Goal: Information Seeking & Learning: Check status

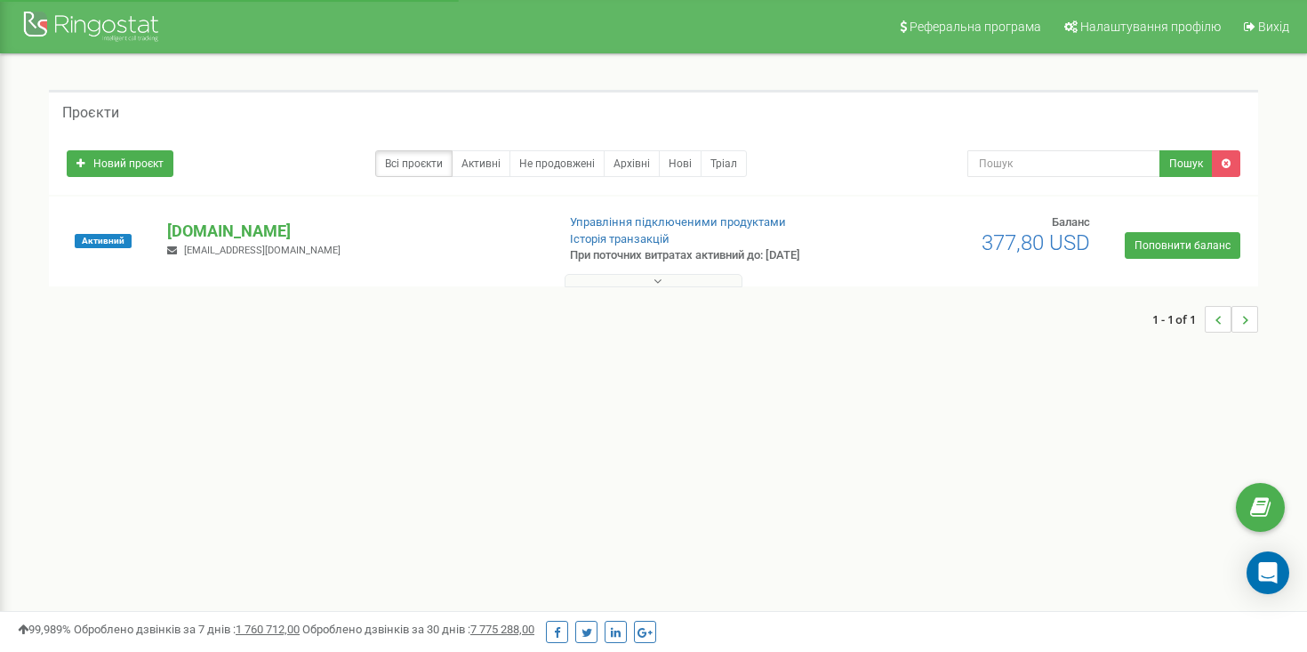
click at [648, 281] on button at bounding box center [654, 280] width 178 height 13
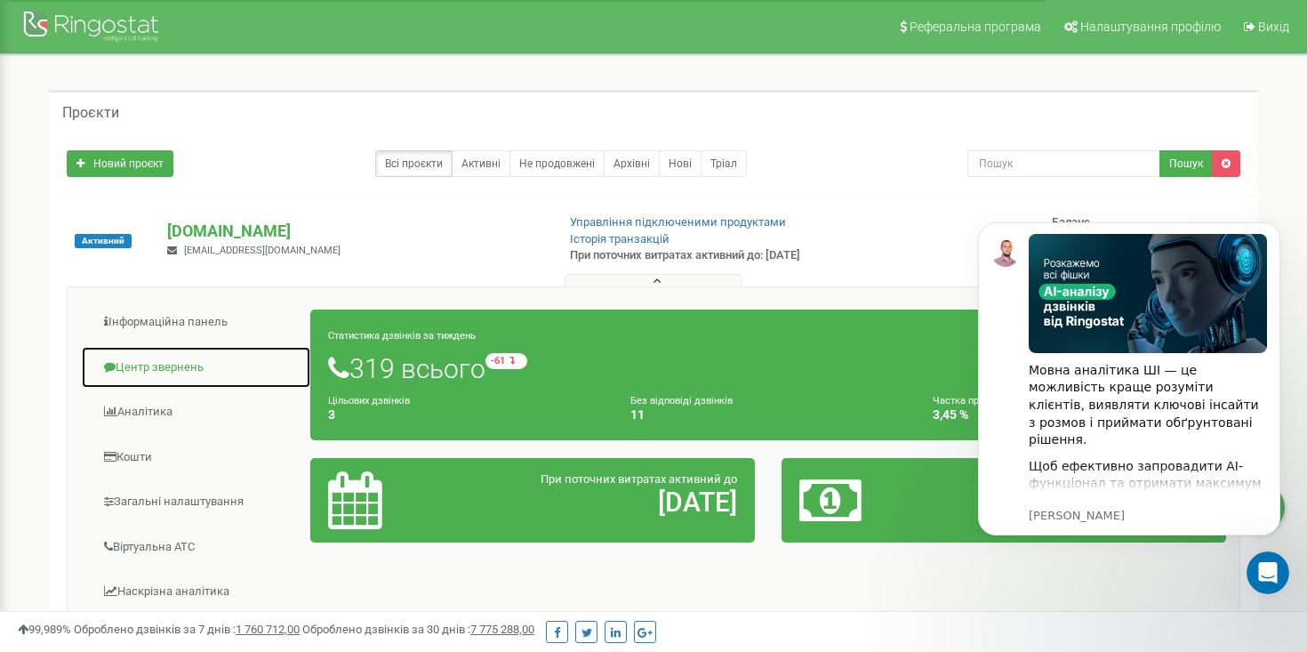
click at [176, 364] on link "Центр звернень" at bounding box center [196, 368] width 230 height 44
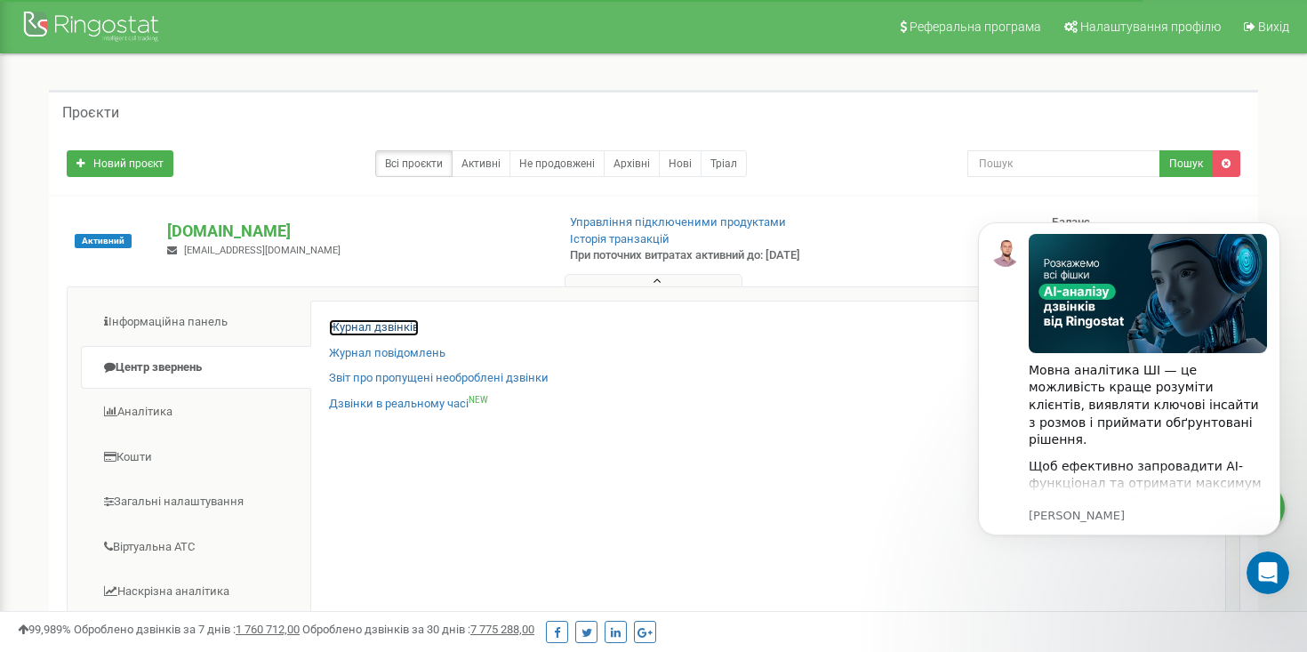
click at [399, 326] on link "Журнал дзвінків" at bounding box center [374, 327] width 90 height 17
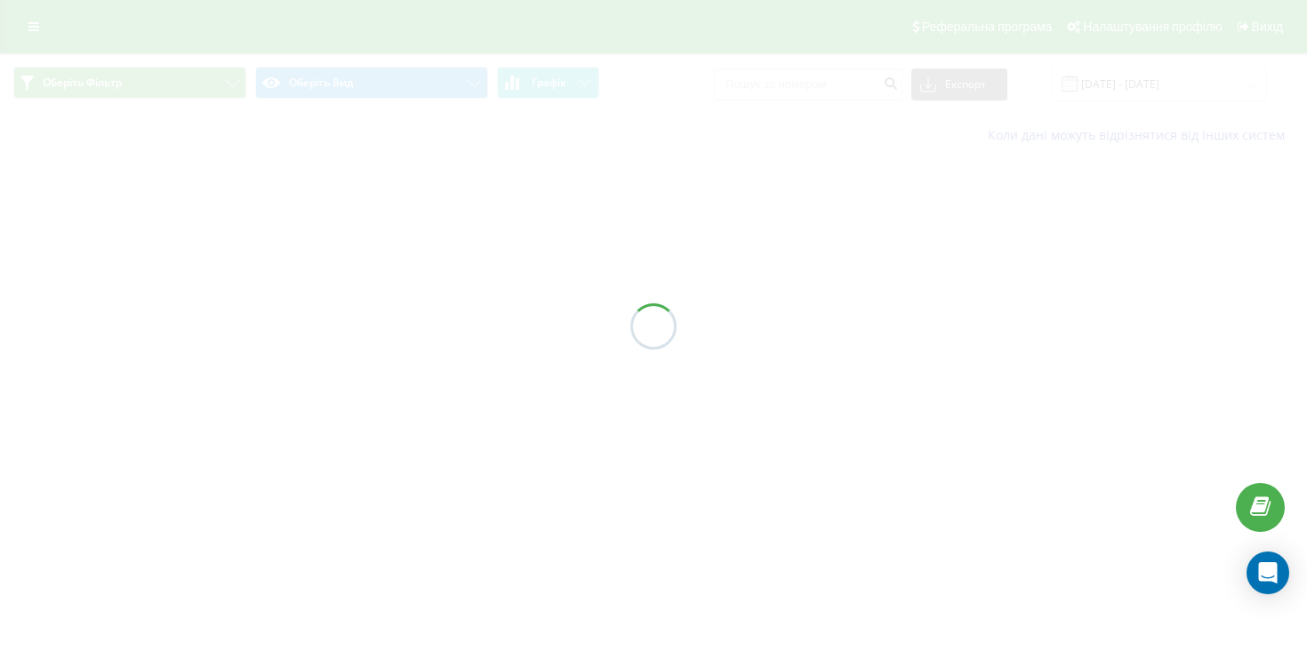
click at [807, 89] on div at bounding box center [653, 326] width 1307 height 652
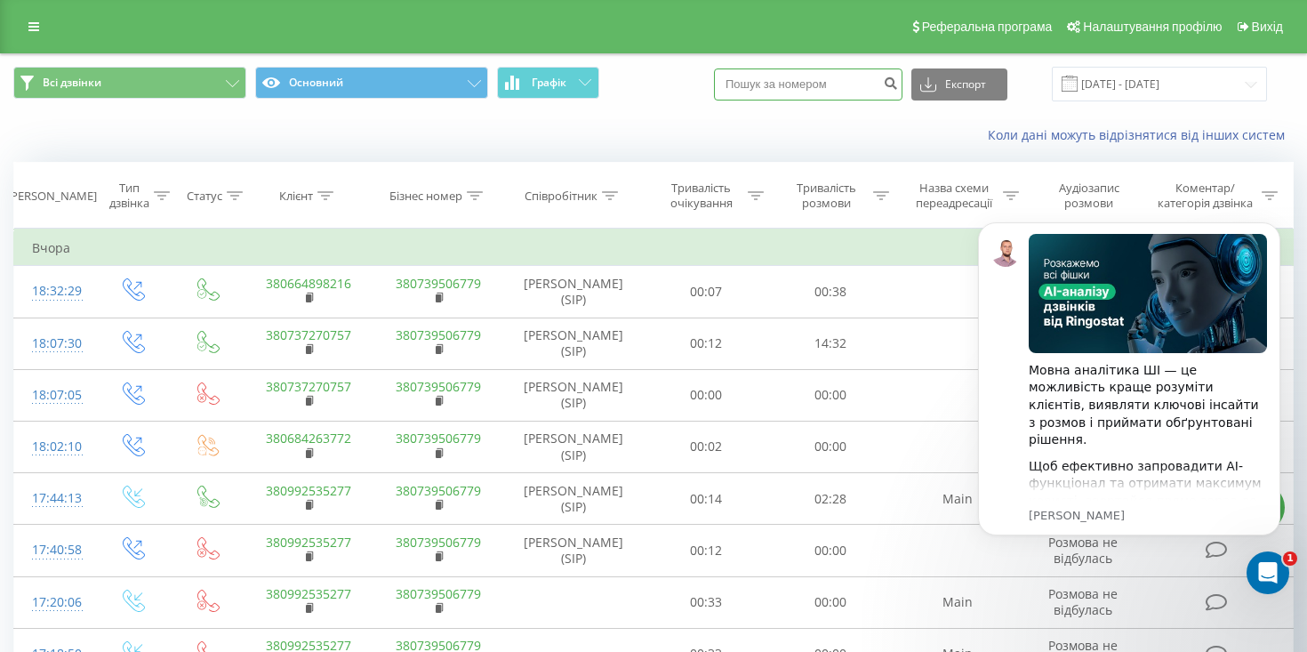
click at [826, 92] on input at bounding box center [808, 84] width 189 height 32
paste input "0985452364"
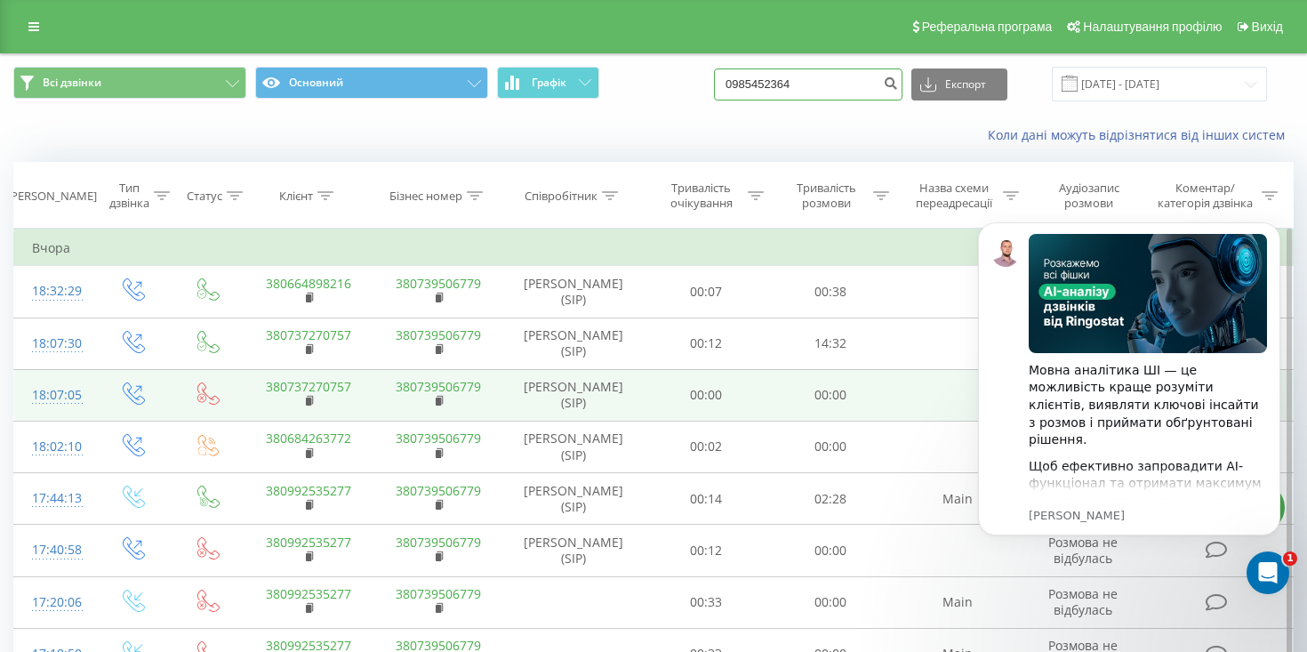
type input "0985452364"
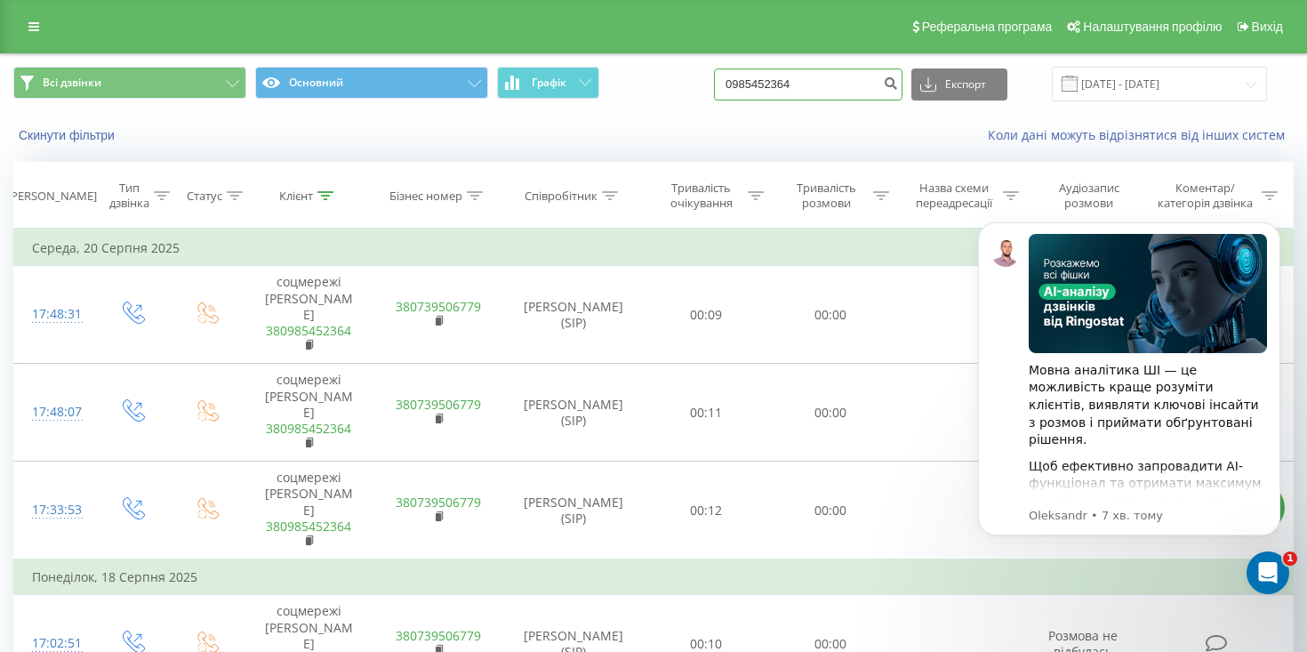
click at [848, 88] on input "0985452364" at bounding box center [808, 84] width 189 height 32
type input "0"
paste input "0990576838"
type input "0990576838"
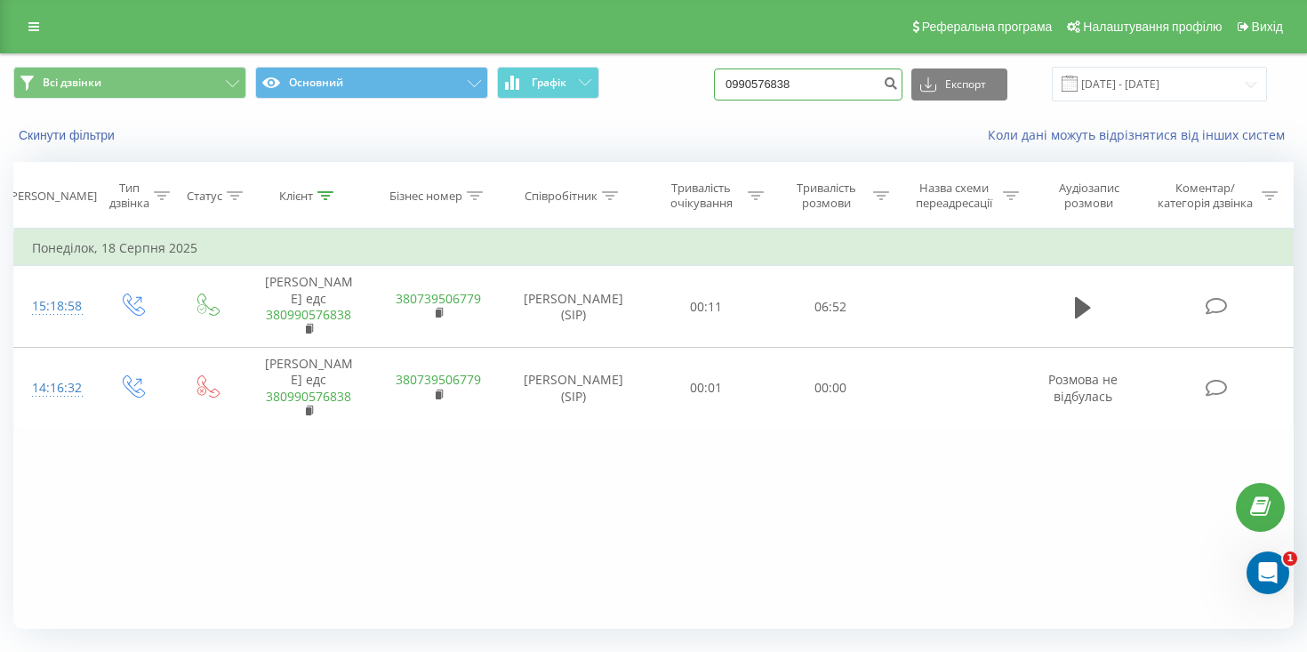
click at [849, 82] on input "0990576838" at bounding box center [808, 84] width 189 height 32
type input "0"
paste input "0504773332"
type input "0504773332"
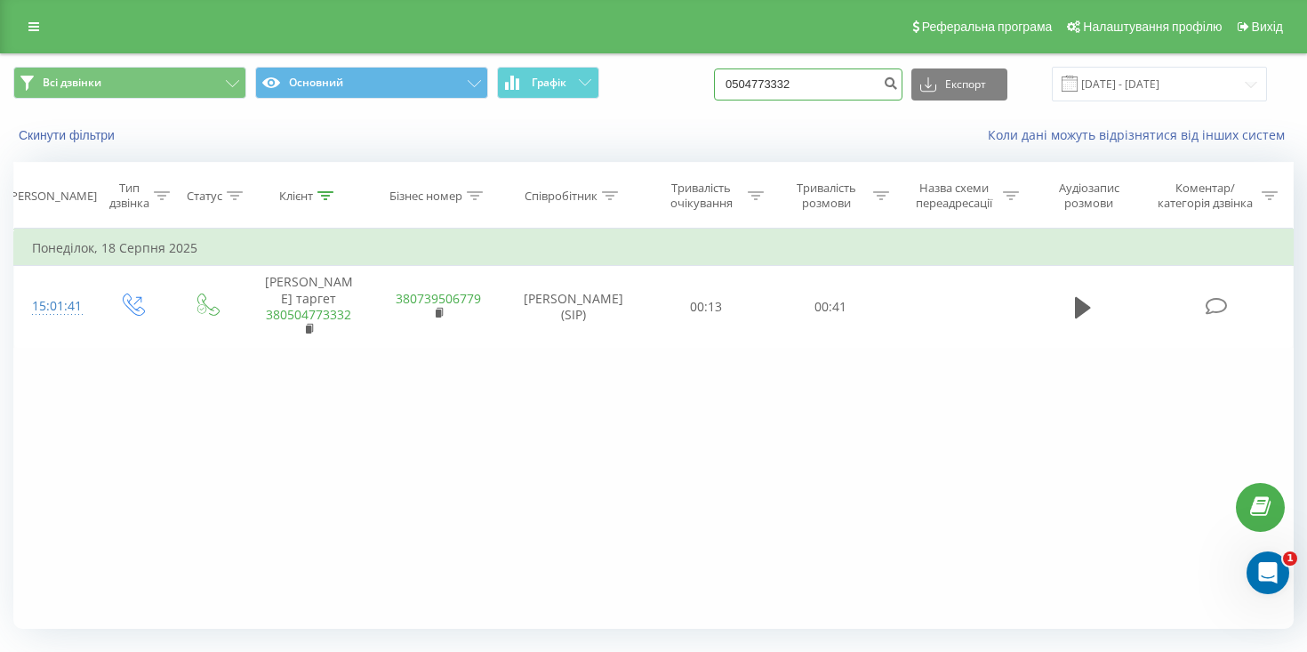
click at [847, 77] on input "0504773332" at bounding box center [808, 84] width 189 height 32
type input "0"
paste input "37378710000"
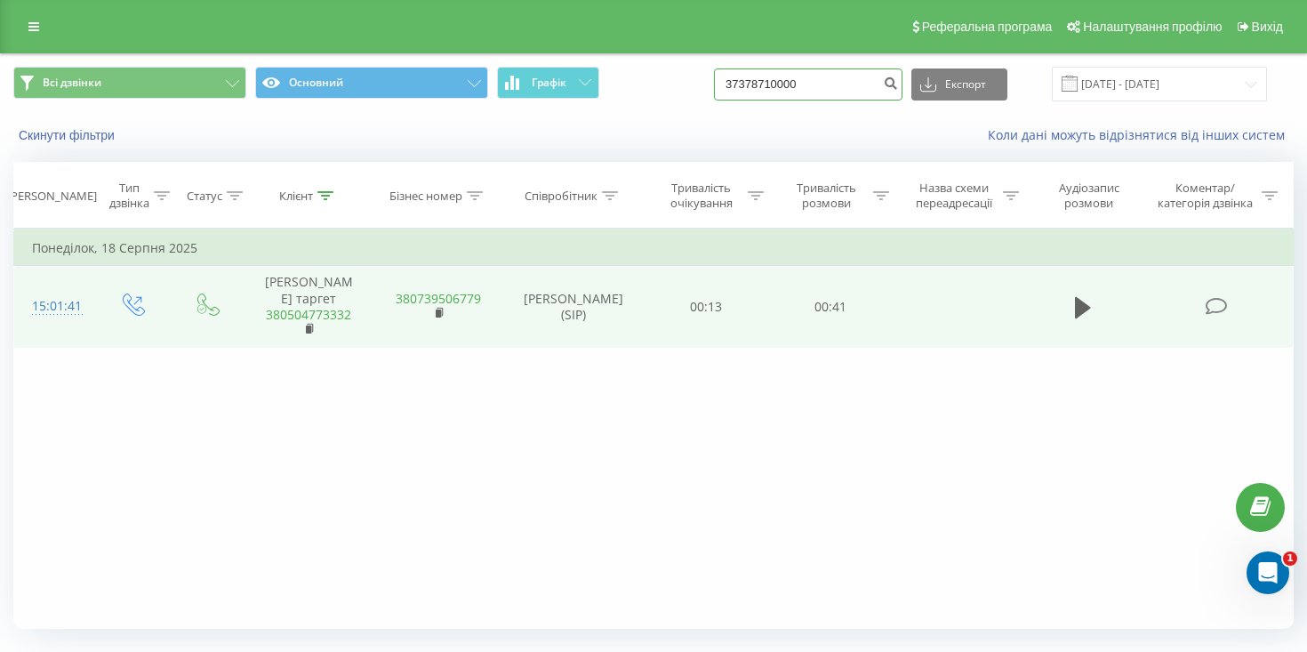
type input "37378710000"
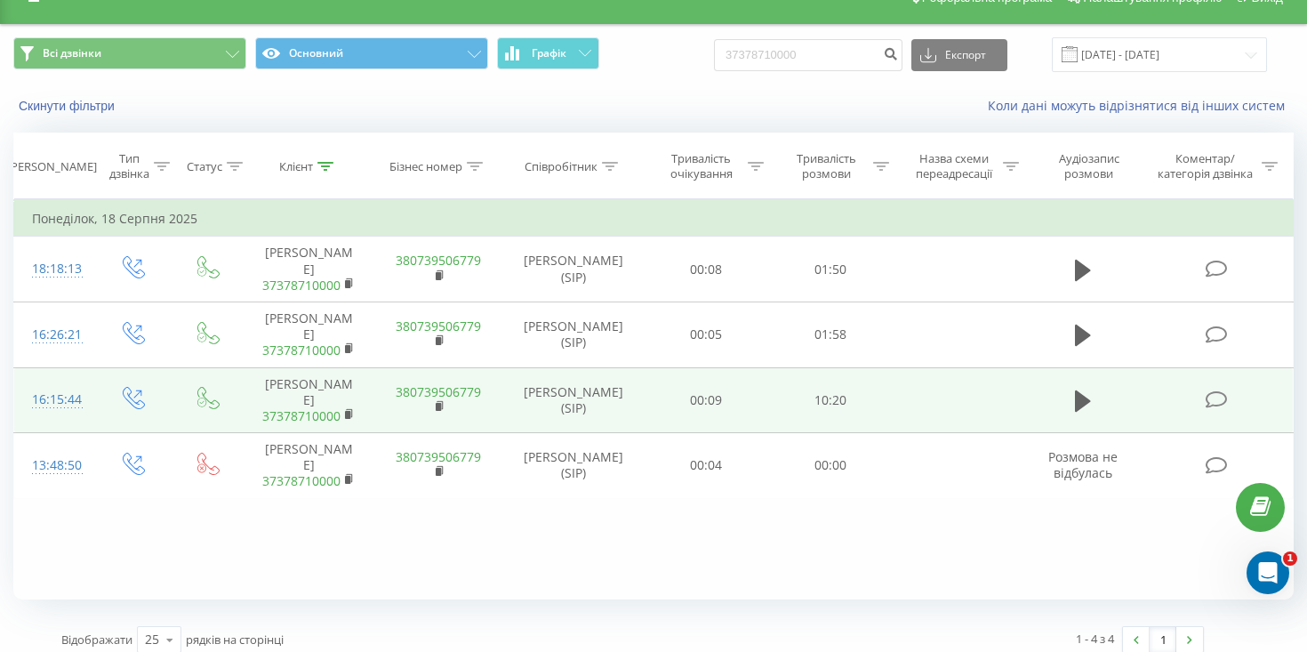
scroll to position [31, 0]
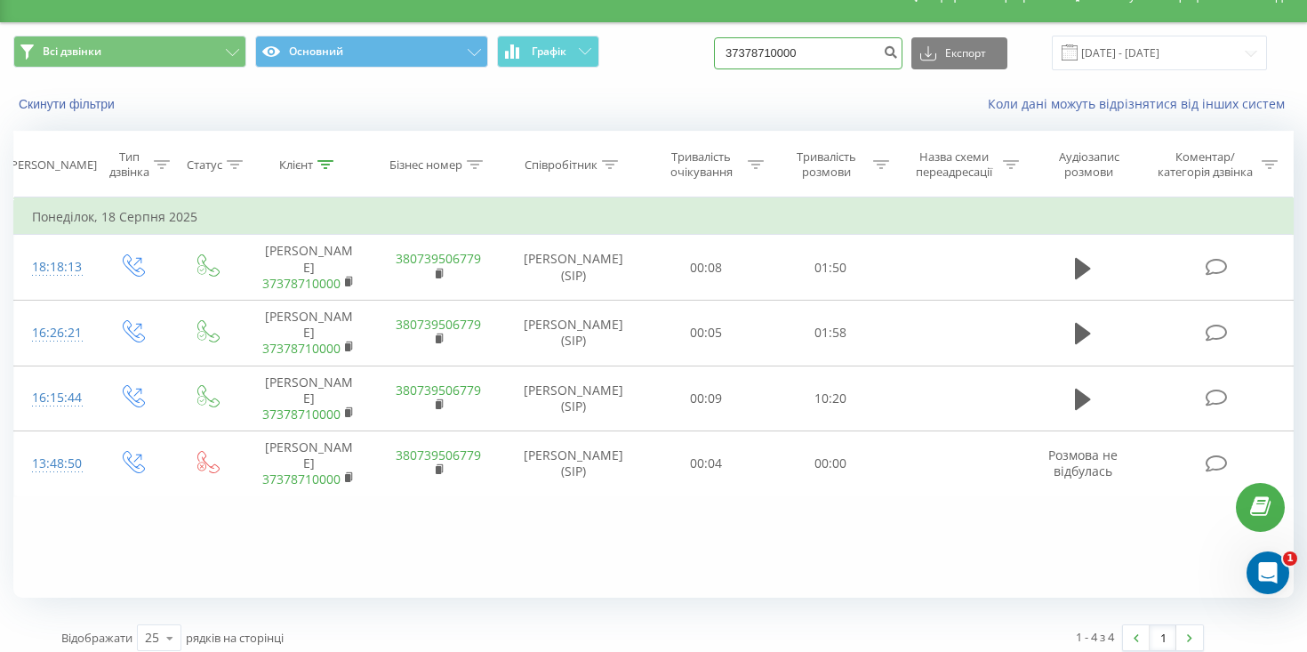
click at [852, 46] on input "37378710000" at bounding box center [808, 53] width 189 height 32
type input "3"
paste input "0504449984"
type input "0504449984"
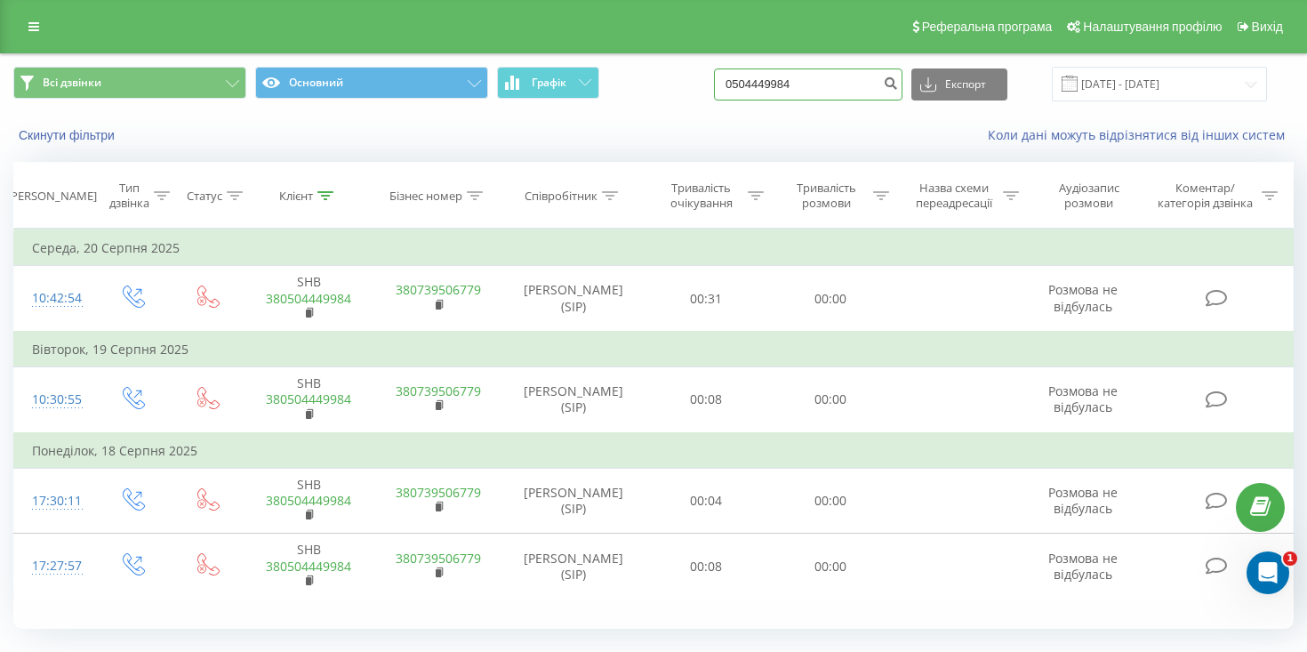
click at [851, 76] on input "0504449984" at bounding box center [808, 84] width 189 height 32
click at [852, 86] on input "0504449984" at bounding box center [808, 84] width 189 height 32
type input "0"
paste input "80502550505"
click at [778, 87] on input "80502550505" at bounding box center [808, 84] width 189 height 32
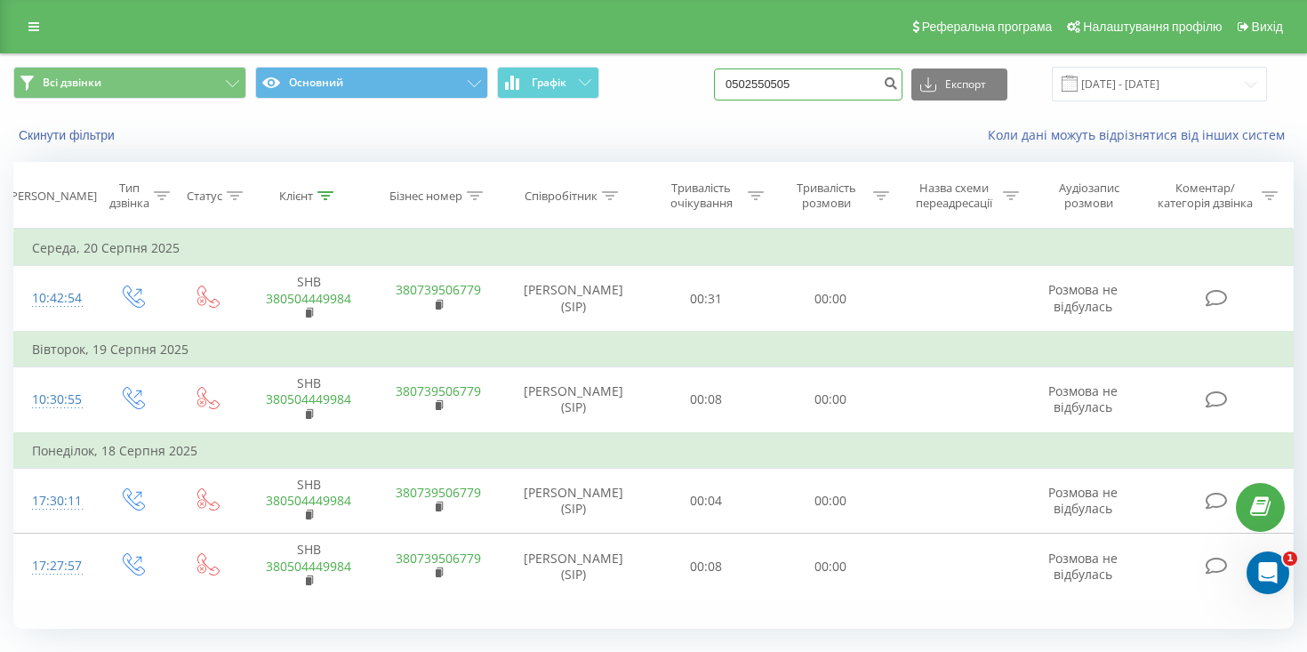
type input "0502550505"
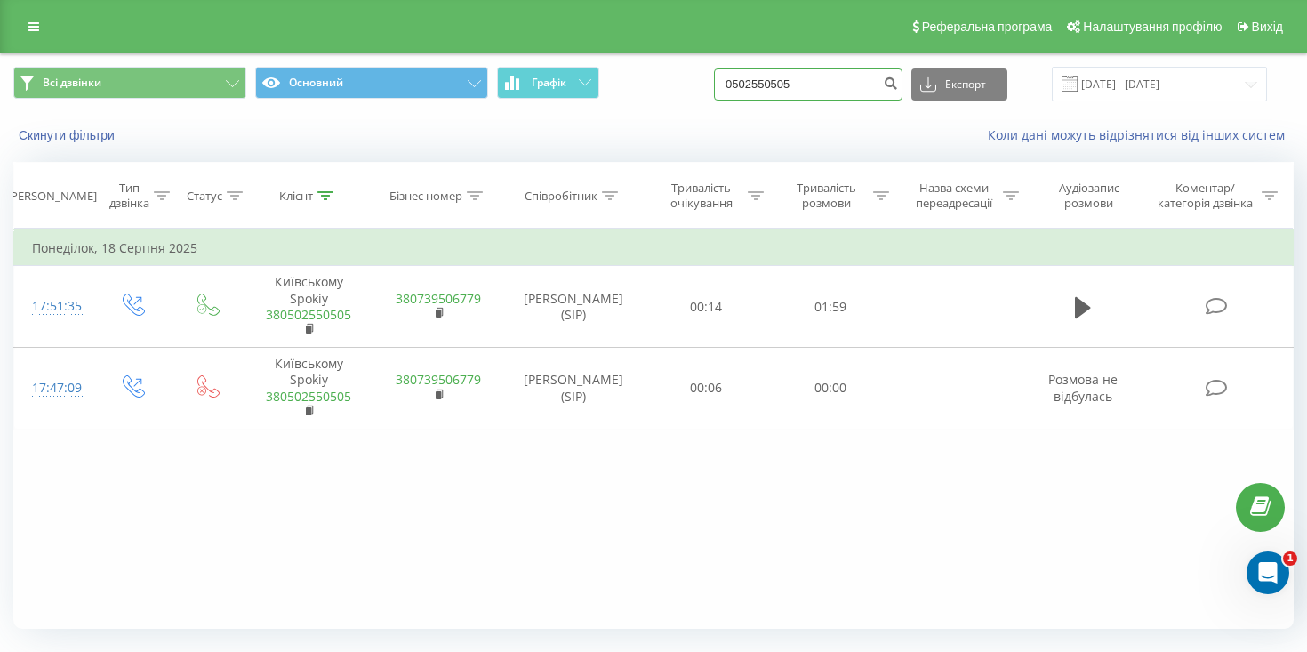
click at [839, 79] on input "0502550505" at bounding box center [808, 84] width 189 height 32
drag, startPoint x: 841, startPoint y: 79, endPoint x: 750, endPoint y: 76, distance: 91.6
click at [750, 76] on div "Всі дзвінки Основний Графік 0502550505 Експорт .csv .xls .xlsx [DATE] - [DATE]" at bounding box center [653, 84] width 1281 height 35
paste input "0990576838"
click at [853, 87] on input "0990576838" at bounding box center [808, 84] width 189 height 32
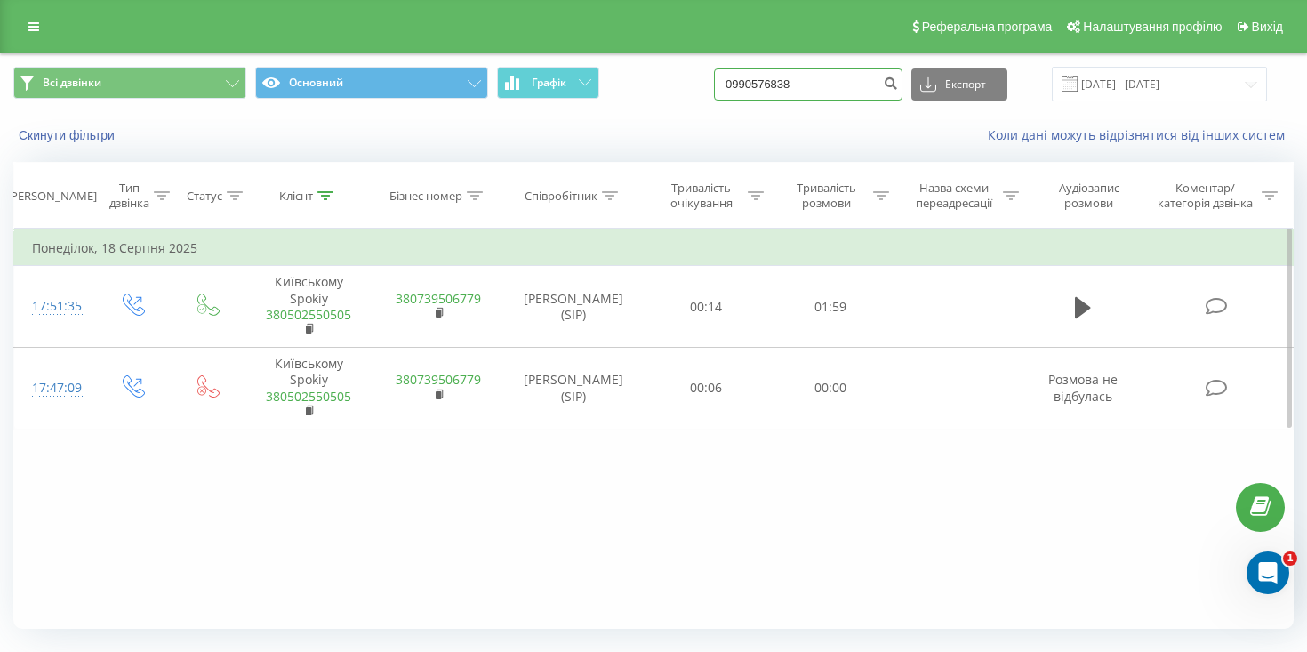
type input "0990576838"
click at [842, 84] on input "0990576838" at bounding box center [808, 84] width 189 height 32
type input "0"
paste input "0675072213"
type input "0675072213"
